Goal: Complete application form

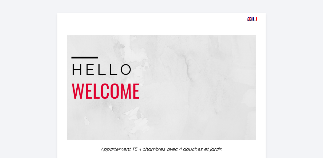
select select
click at [249, 18] on img at bounding box center [249, 18] width 5 height 3
select select
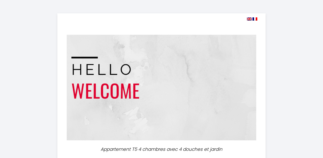
click at [250, 19] on img at bounding box center [249, 18] width 5 height 3
click at [255, 18] on img at bounding box center [254, 18] width 5 height 3
select select
click at [250, 19] on img at bounding box center [249, 18] width 5 height 3
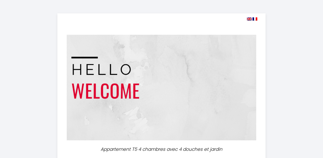
select select
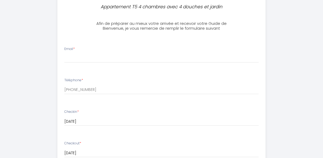
scroll to position [143, 0]
click at [82, 58] on input "Email *" at bounding box center [161, 58] width 194 height 10
type input "[EMAIL_ADDRESS][DOMAIN_NAME]"
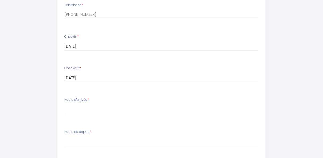
scroll to position [255, 0]
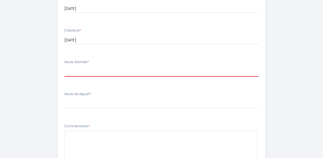
click at [91, 72] on select "00:00 00:30 01:00 01:30 02:00 02:30 03:00 03:30 04:00 04:30 05:00 05:30 06:00 0…" at bounding box center [161, 71] width 194 height 10
click at [80, 74] on select "00:00 00:30 01:00 01:30 02:00 02:30 03:00 03:30 04:00 04:30 05:00 05:30 06:00 0…" at bounding box center [161, 71] width 194 height 10
select select "15:00"
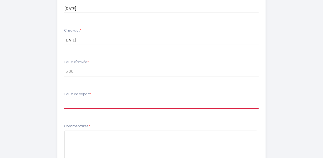
click at [76, 106] on select "00:00 00:30 01:00 01:30 02:00 02:30 03:00 03:30 04:00 04:30 05:00 05:30 06:00 0…" at bounding box center [161, 103] width 194 height 10
select select "08:30"
click at [64, 98] on select "00:00 00:30 01:00 01:30 02:00 02:30 03:00 03:30 04:00 04:30 05:00 05:30 06:00 0…" at bounding box center [161, 103] width 194 height 10
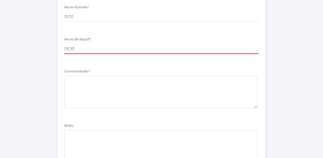
scroll to position [309, 0]
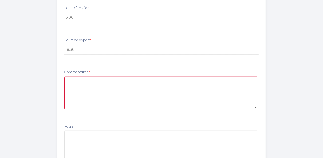
click at [90, 82] on textarea at bounding box center [160, 93] width 193 height 32
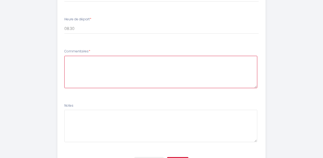
scroll to position [359, 0]
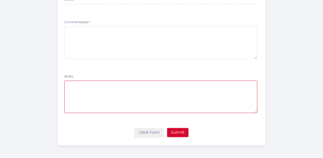
click at [116, 85] on textarea at bounding box center [160, 97] width 193 height 32
type textarea "Η"
type textarea "G"
drag, startPoint x: 68, startPoint y: 84, endPoint x: 104, endPoint y: 88, distance: 35.5
click at [104, 88] on textarea "Bonjour. Thank you for your message. Please note that we will be a group of 5 a…" at bounding box center [160, 97] width 193 height 32
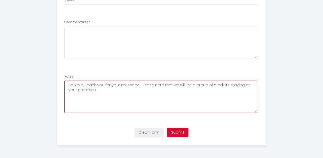
click at [107, 93] on textarea "Bonjour. Thank you for your message. Please note that we will be a group of 5 a…" at bounding box center [160, 97] width 193 height 32
paste textarea "Bonjour. Merci pour votre message. Veuillez noter que nous serons un groupe de …"
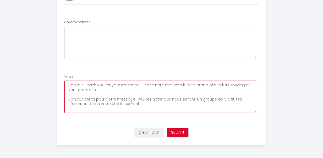
click at [105, 89] on textarea "Bonjour. Thank you for your message. Please note that we will be a group of 5 a…" at bounding box center [160, 97] width 193 height 32
drag, startPoint x: 69, startPoint y: 85, endPoint x: 141, endPoint y: 104, distance: 75.5
click at [141, 104] on textarea "Bonjour. Thank you for your message. Please note that we will be a group of 5 a…" at bounding box center [160, 97] width 193 height 32
type textarea "Bonjour. Thank you for your message. Please note that we will be a group of 5 a…"
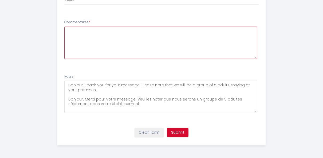
click at [103, 31] on textarea at bounding box center [160, 43] width 193 height 32
paste textarea "Bonjour. Thank you for your message. Please note that we will be a group of 5 a…"
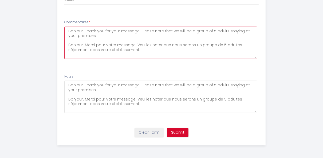
type textarea "Bonjour. Thank you for your message. Please note that we will be a group of 5 a…"
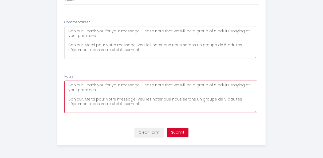
drag, startPoint x: 68, startPoint y: 98, endPoint x: 147, endPoint y: 104, distance: 78.9
click at [147, 104] on textarea "Bonjour. Thank you for your message. Please note that we will be a group of 5 a…" at bounding box center [160, 97] width 193 height 32
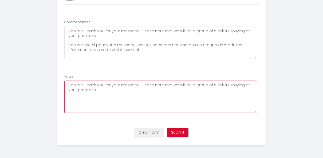
type textarea "Bonjour. Thank you for your message. Please note that we will be a group of 5 a…"
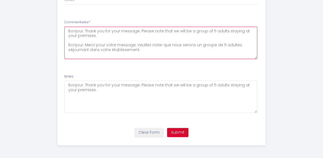
drag, startPoint x: 68, startPoint y: 31, endPoint x: 102, endPoint y: 36, distance: 34.0
click at [102, 36] on textarea "Bonjour. Thank you for your message. Please note that we will be a group of 5 a…" at bounding box center [160, 43] width 193 height 32
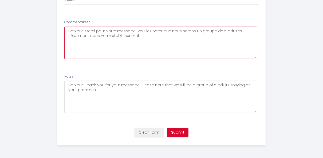
click at [150, 38] on textarea "Bonjour. Merci pour votre message. Veuillez noter que nous serons un groupe de …" at bounding box center [160, 43] width 193 height 32
type textarea "Bonjour. Merci pour votre message. Veuillez noter que nous serons un groupe de …"
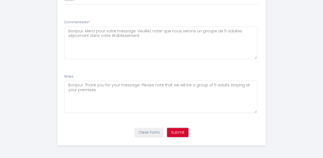
click at [178, 130] on button "Submit" at bounding box center [177, 132] width 21 height 9
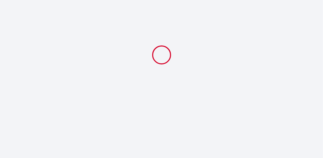
scroll to position [0, 0]
select select "15:00"
select select "08:30"
